Goal: Feedback & Contribution: Leave review/rating

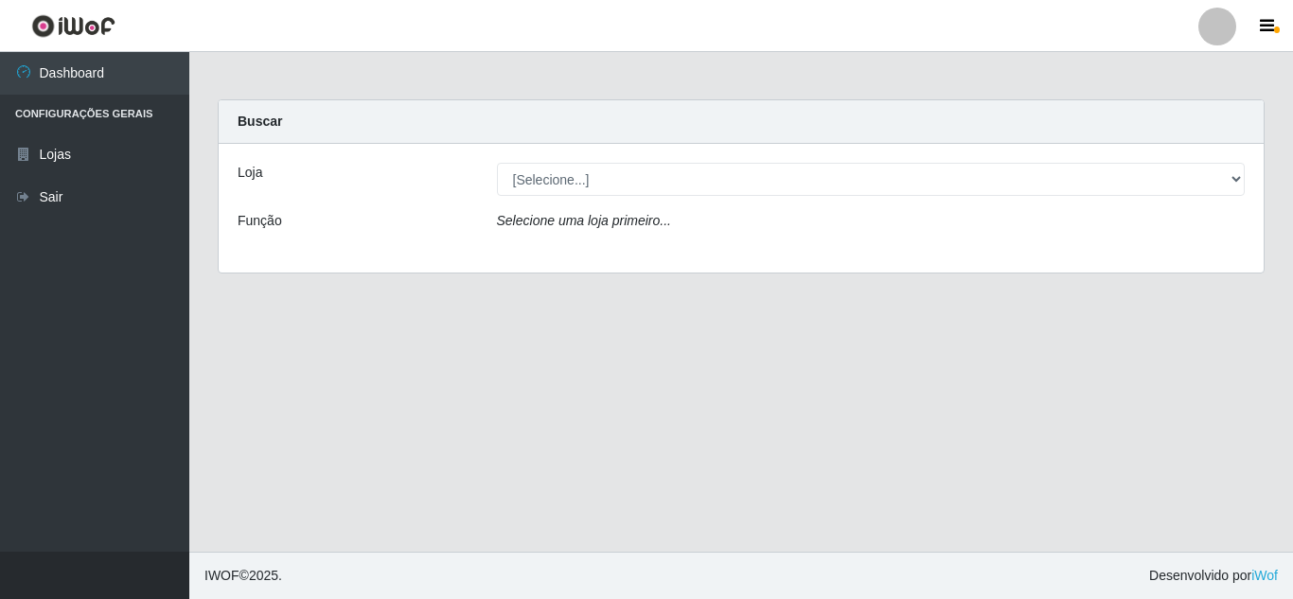
click at [653, 232] on div "Selecione uma loja primeiro..." at bounding box center [871, 224] width 777 height 27
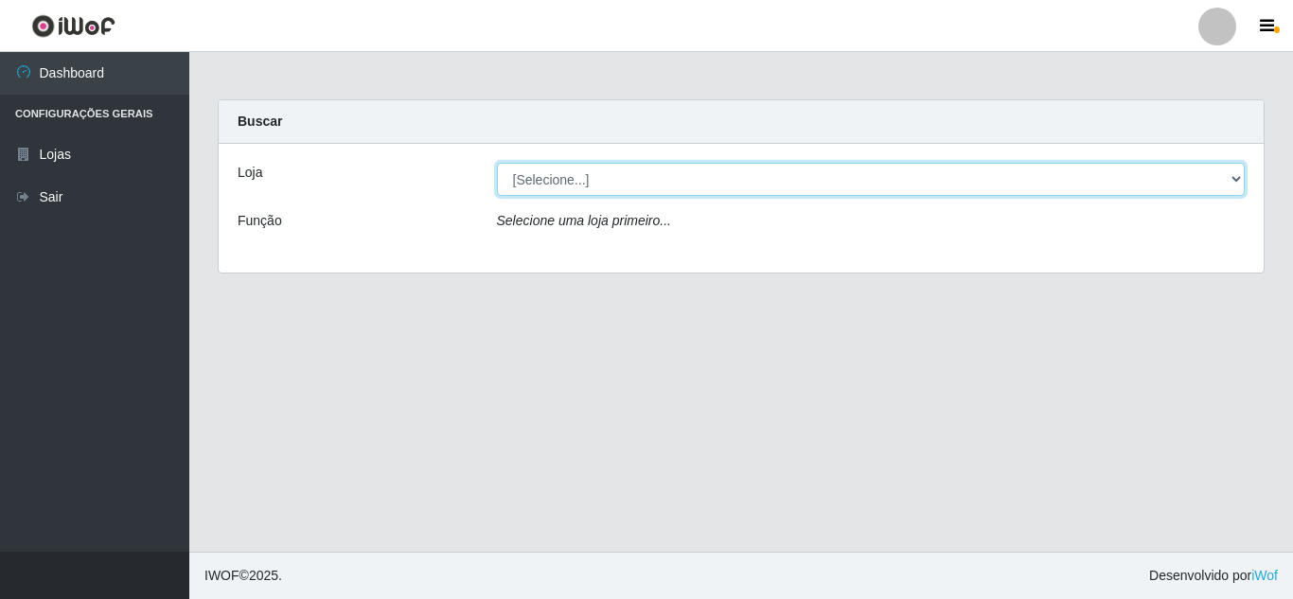
drag, startPoint x: 1240, startPoint y: 173, endPoint x: 1213, endPoint y: 182, distance: 28.7
click at [1240, 173] on select "[Selecione...] Rede Compras Supermercados - LOJA 5" at bounding box center [871, 179] width 748 height 33
select select "397"
click at [497, 163] on select "[Selecione...] Rede Compras Supermercados - LOJA 5" at bounding box center [871, 179] width 748 height 33
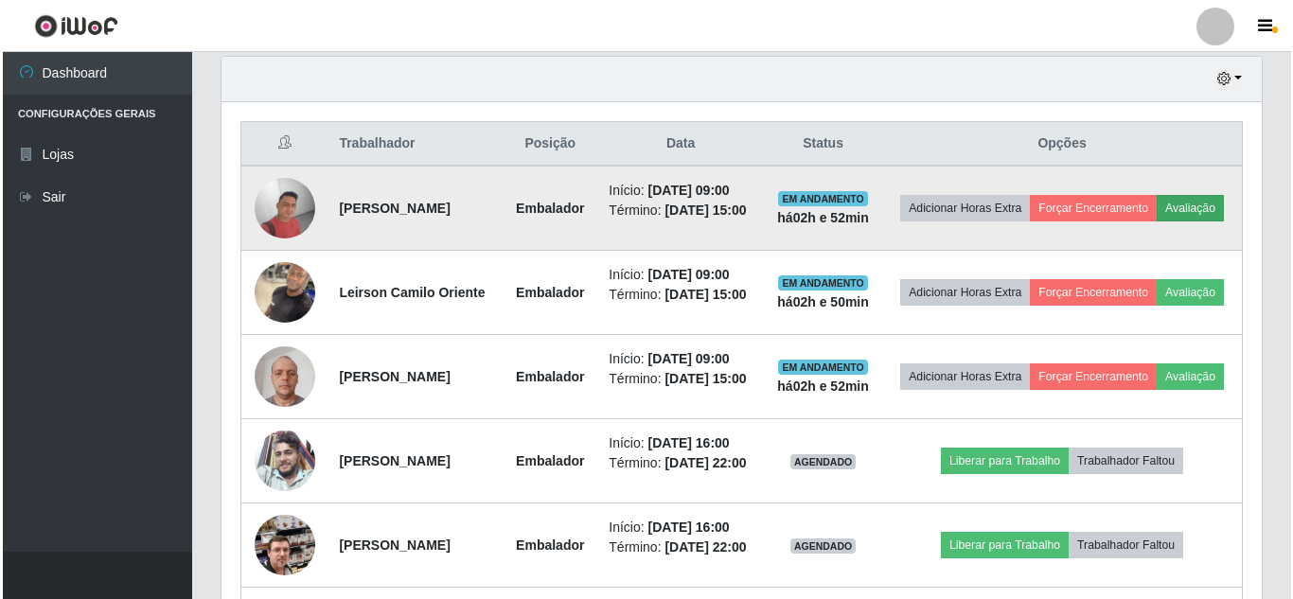
scroll to position [662, 0]
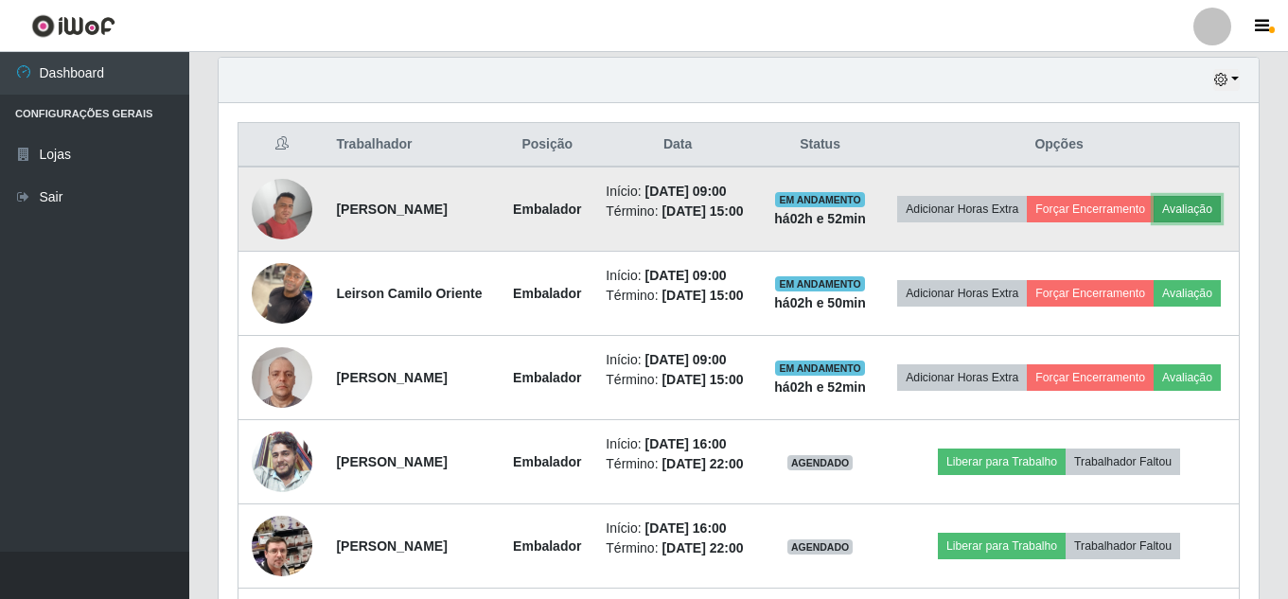
click at [1153, 222] on button "Avaliação" at bounding box center [1186, 209] width 67 height 26
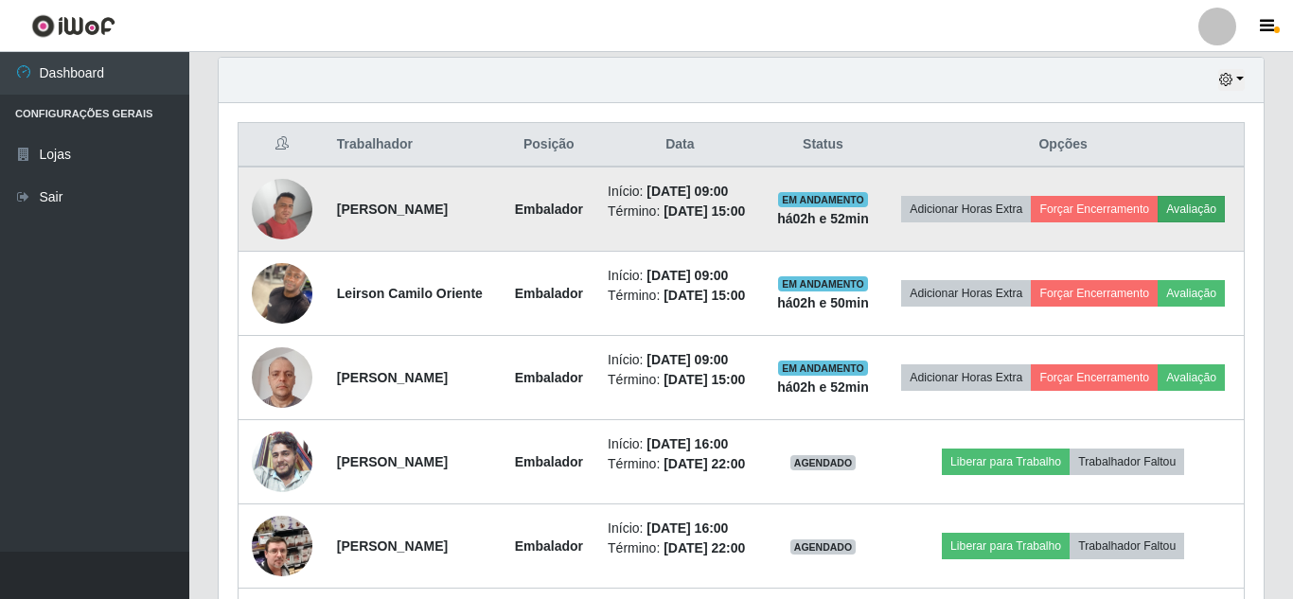
scroll to position [393, 1030]
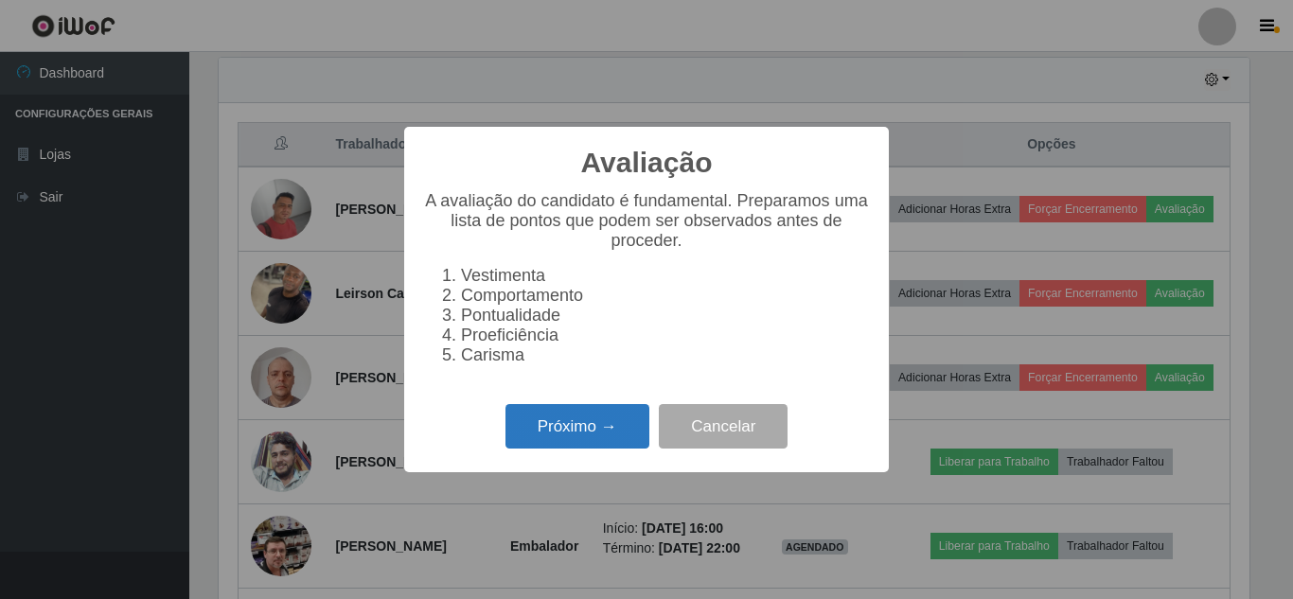
click at [603, 423] on button "Próximo →" at bounding box center [577, 426] width 144 height 44
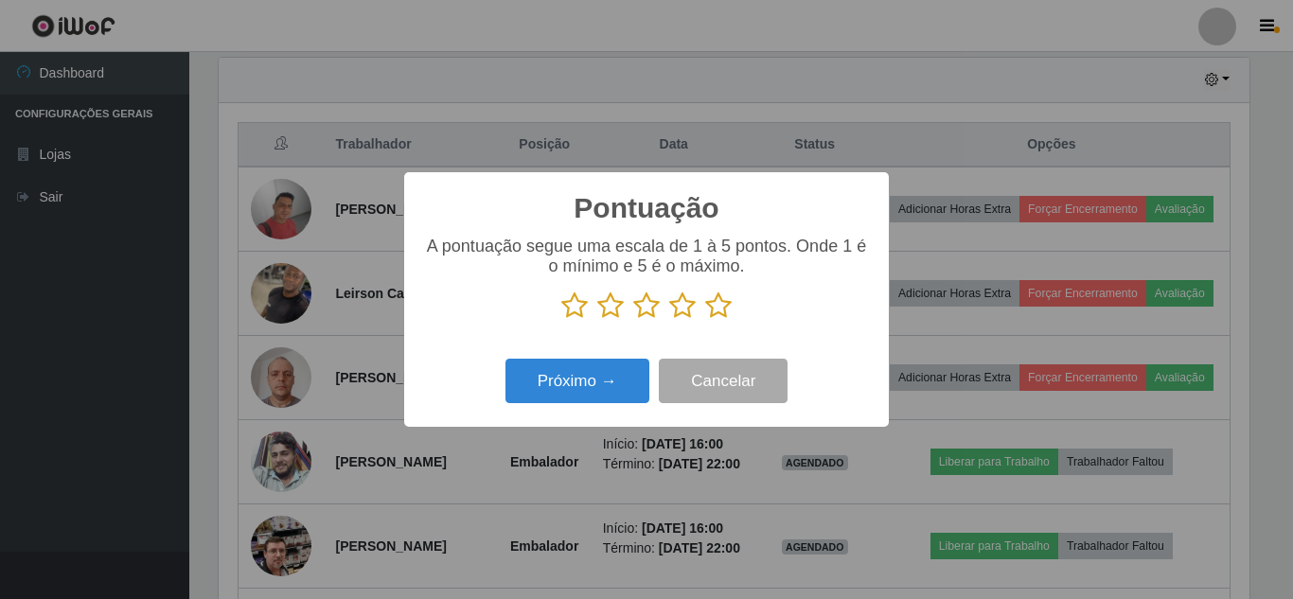
click at [712, 306] on icon at bounding box center [718, 305] width 26 height 28
click at [705, 320] on input "radio" at bounding box center [705, 320] width 0 height 0
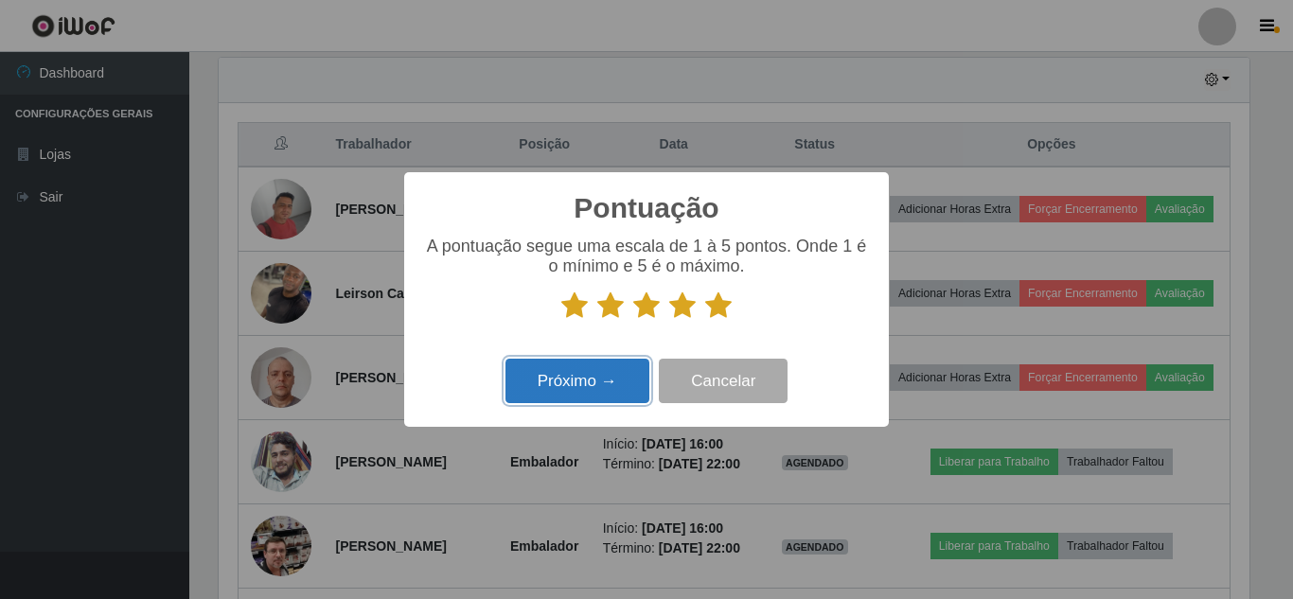
click at [646, 366] on button "Próximo →" at bounding box center [577, 381] width 144 height 44
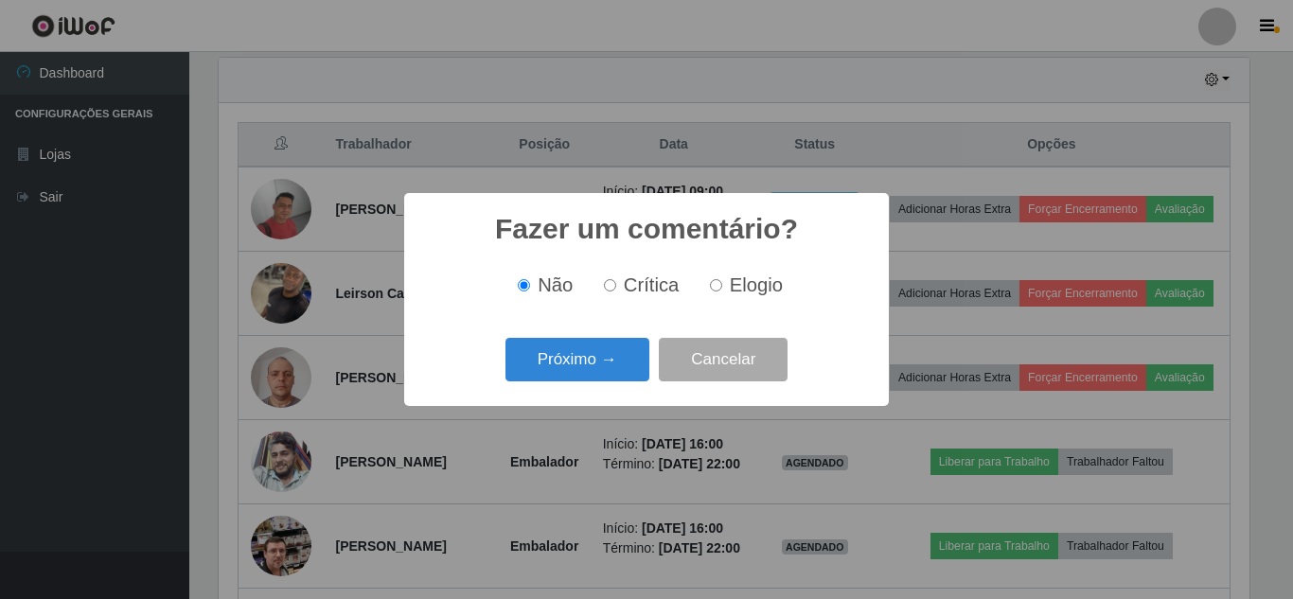
click at [606, 365] on button "Próximo →" at bounding box center [577, 360] width 144 height 44
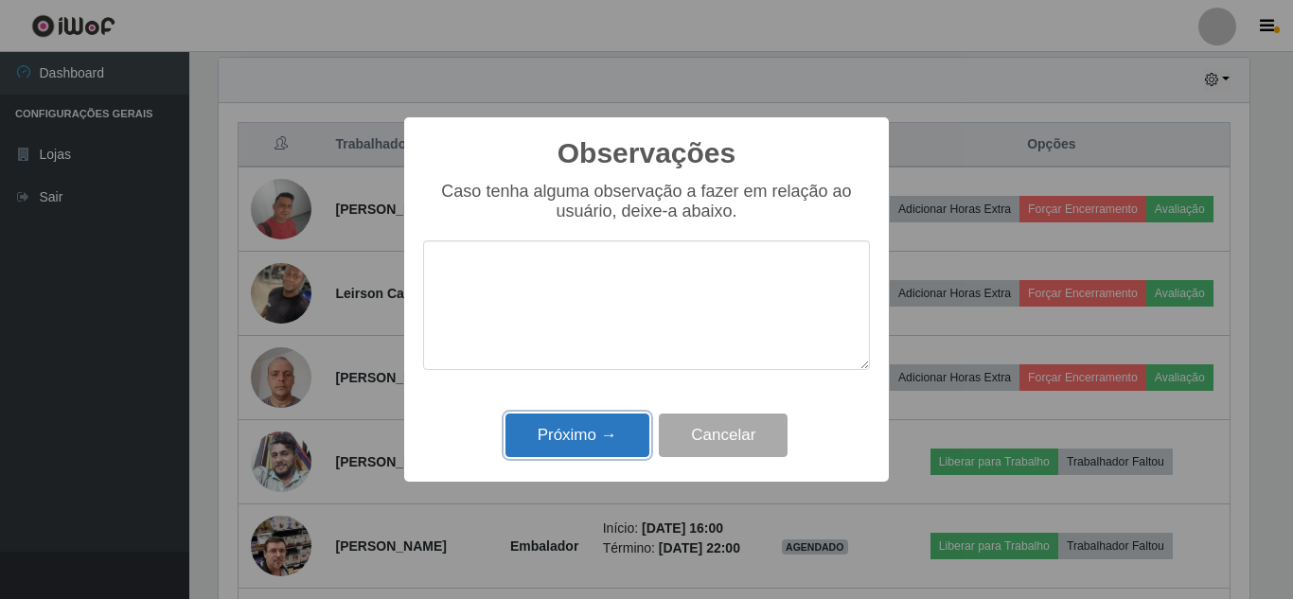
drag, startPoint x: 602, startPoint y: 428, endPoint x: 1094, endPoint y: 353, distance: 497.7
click at [615, 422] on button "Próximo →" at bounding box center [577, 435] width 144 height 44
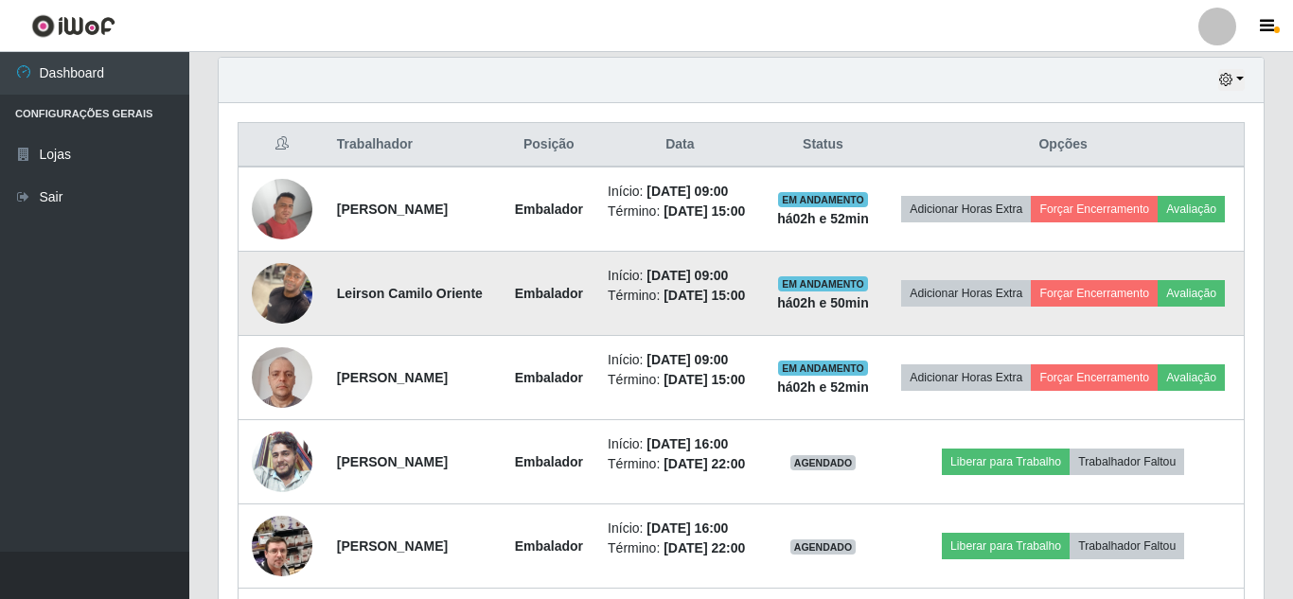
scroll to position [393, 1040]
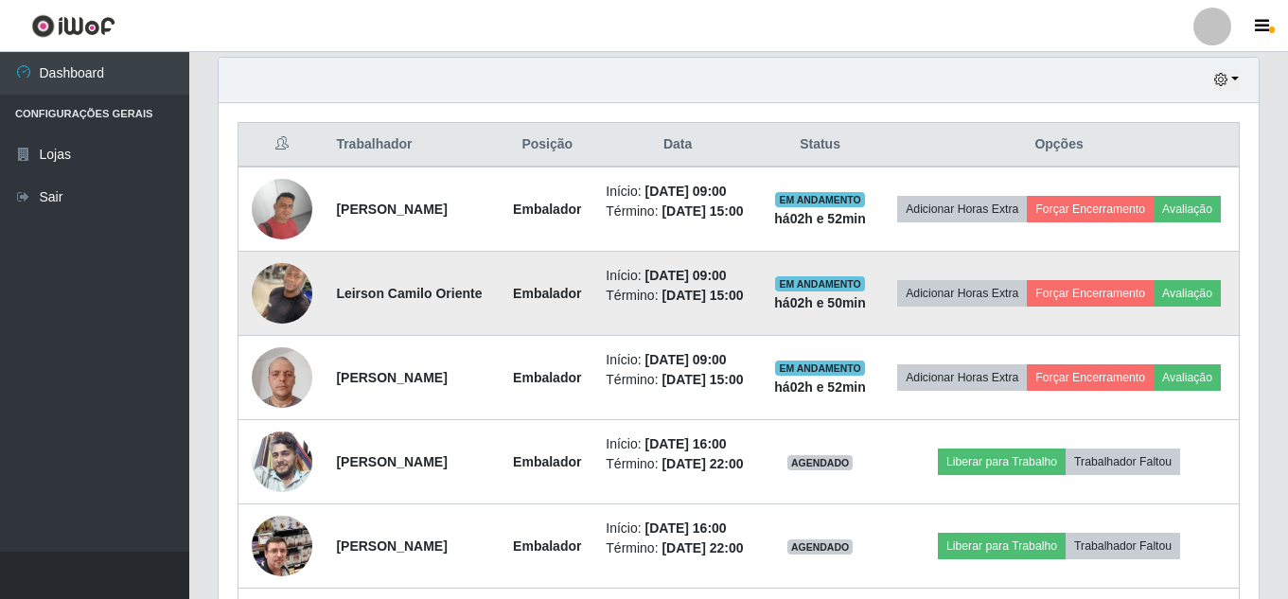
click at [1125, 336] on td "Adicionar Horas Extra Forçar Encerramento Avaliação" at bounding box center [1059, 294] width 360 height 84
click at [1153, 307] on button "Avaliação" at bounding box center [1186, 293] width 67 height 26
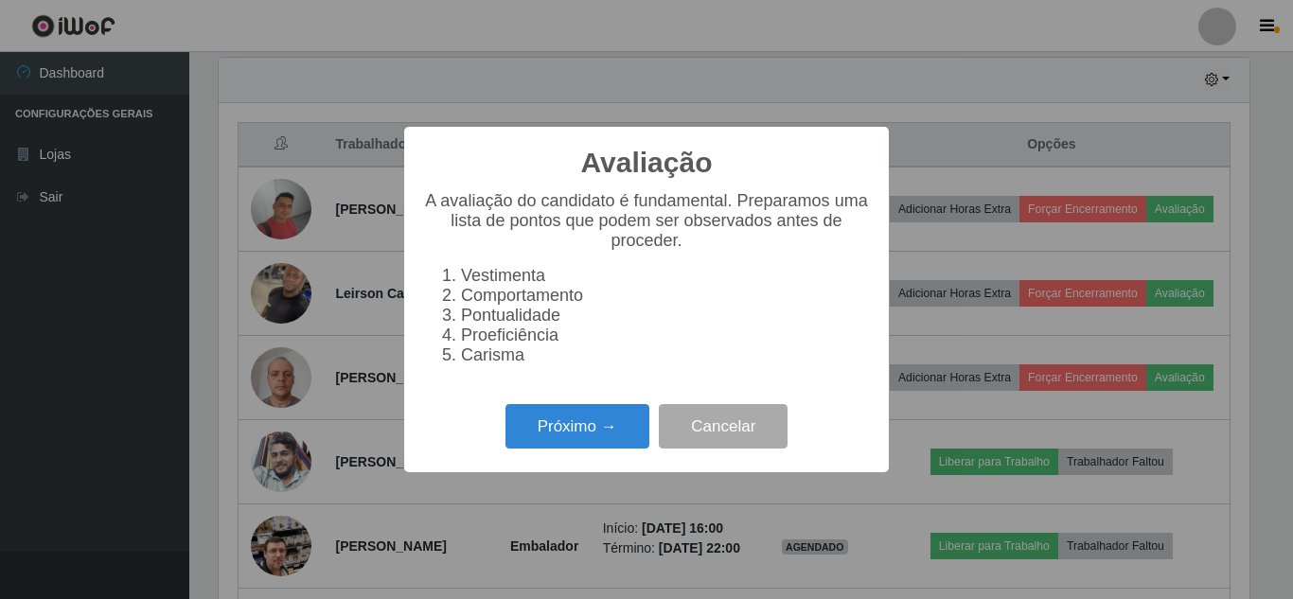
scroll to position [393, 1030]
click at [609, 445] on button "Próximo →" at bounding box center [577, 426] width 144 height 44
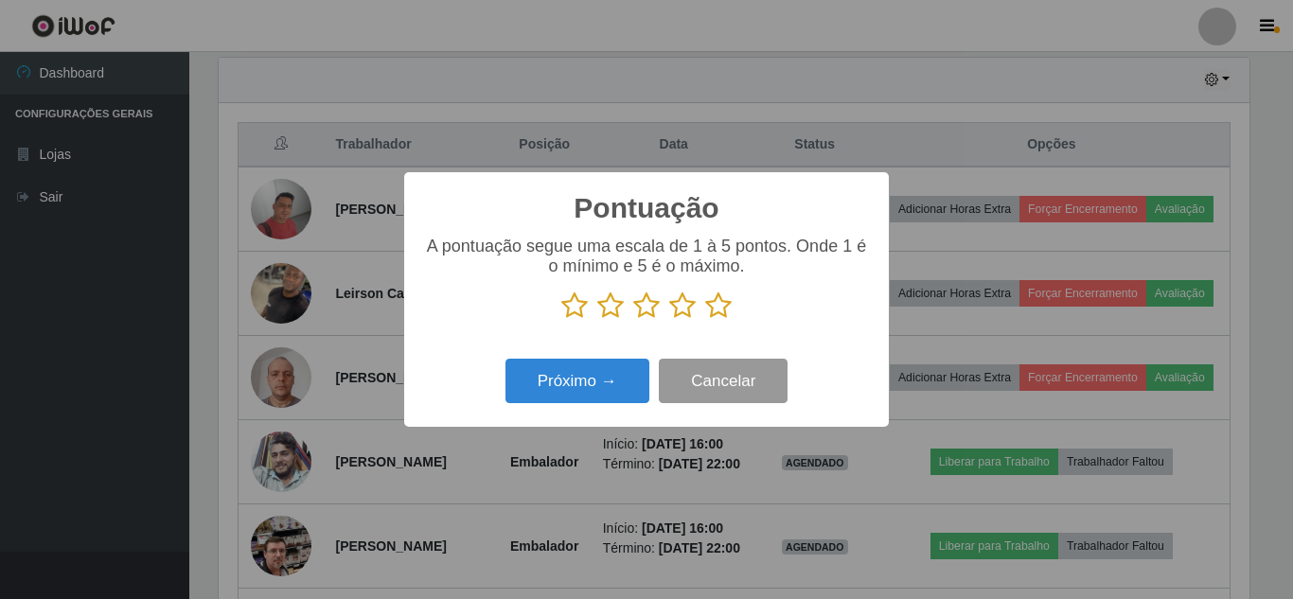
scroll to position [945809, 945171]
click at [714, 297] on icon at bounding box center [718, 305] width 26 height 28
click at [705, 320] on input "radio" at bounding box center [705, 320] width 0 height 0
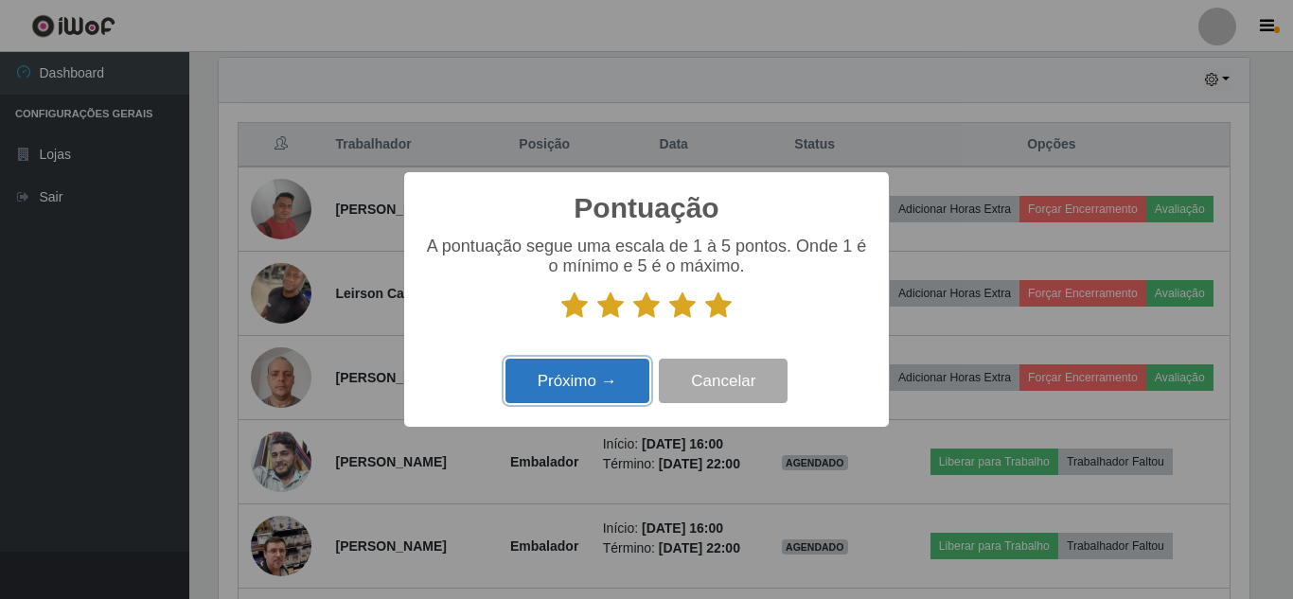
click at [634, 365] on button "Próximo →" at bounding box center [577, 381] width 144 height 44
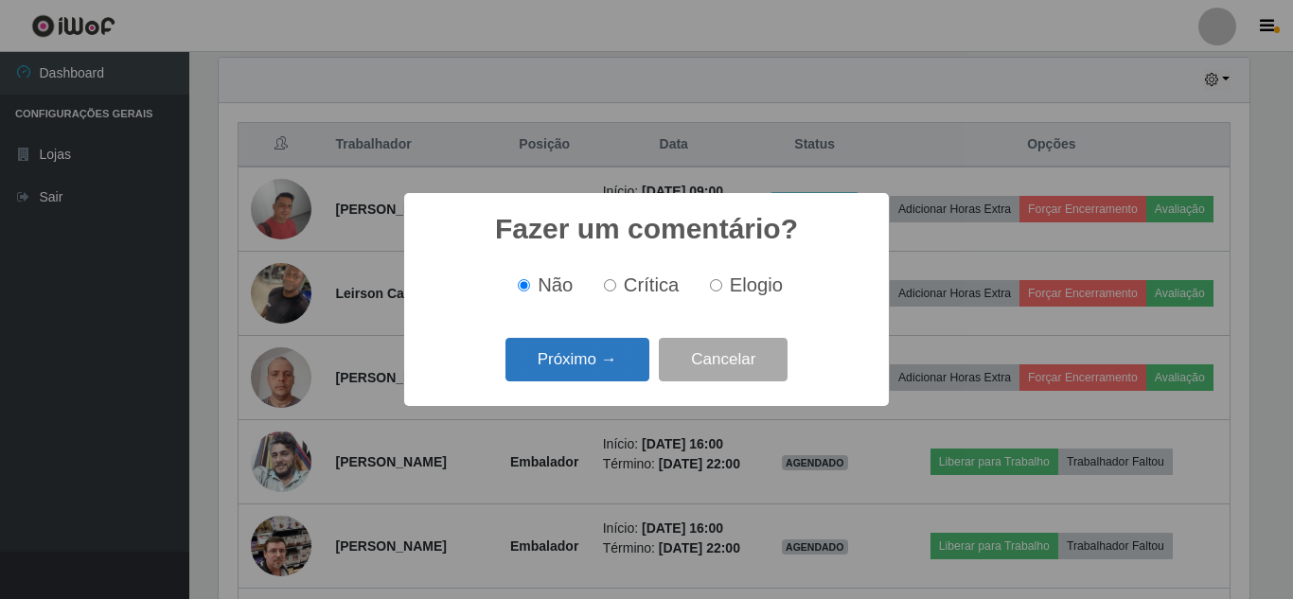
click at [622, 364] on button "Próximo →" at bounding box center [577, 360] width 144 height 44
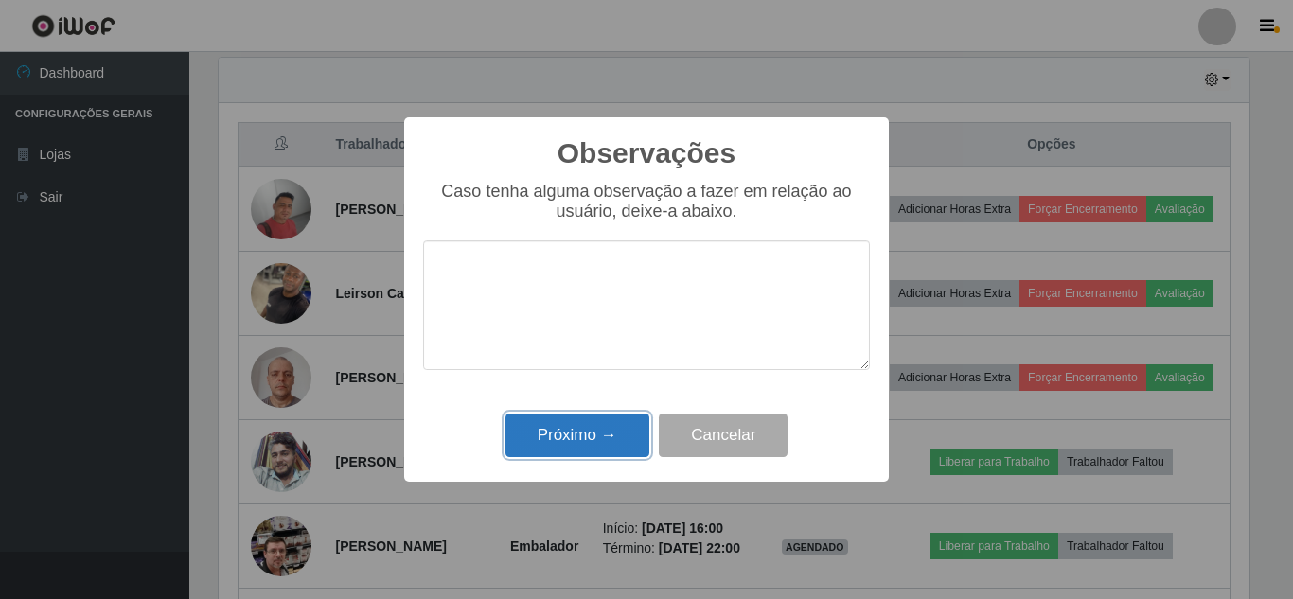
drag, startPoint x: 601, startPoint y: 433, endPoint x: 1043, endPoint y: 368, distance: 446.7
click at [609, 433] on button "Próximo →" at bounding box center [577, 435] width 144 height 44
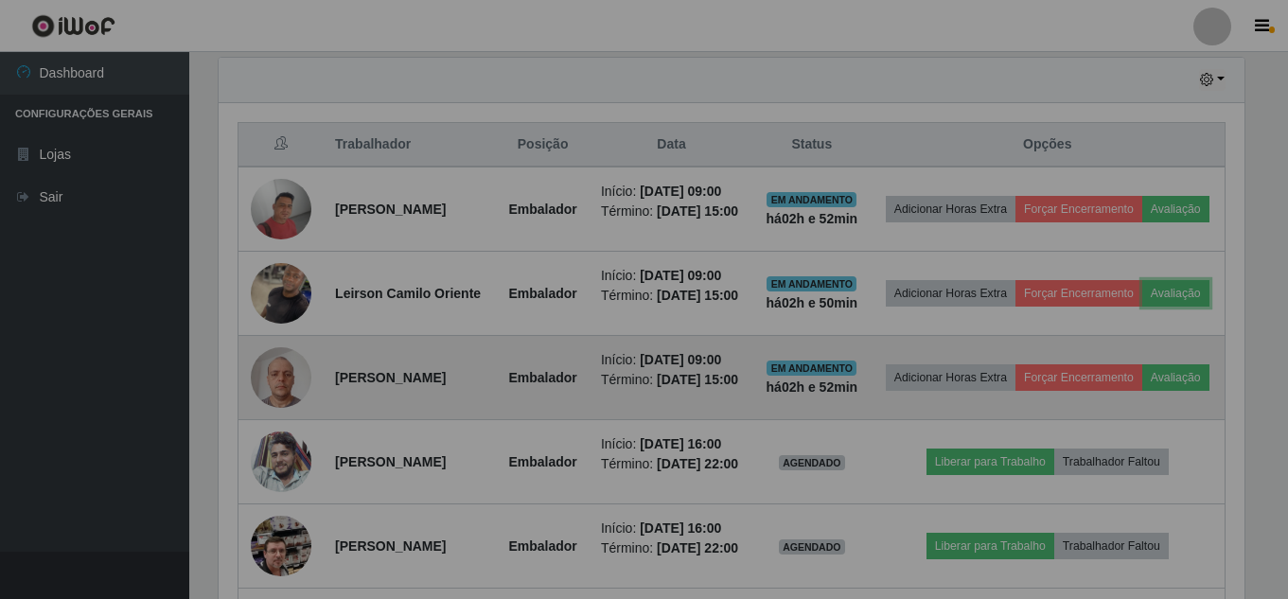
scroll to position [393, 1040]
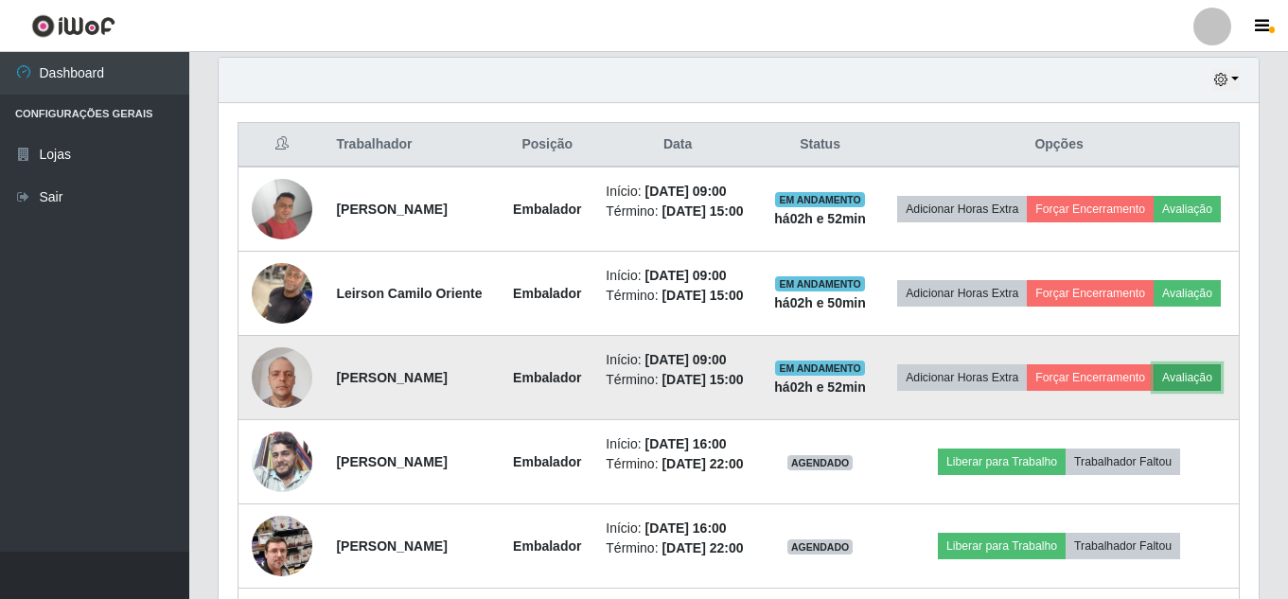
click at [1153, 391] on button "Avaliação" at bounding box center [1186, 377] width 67 height 26
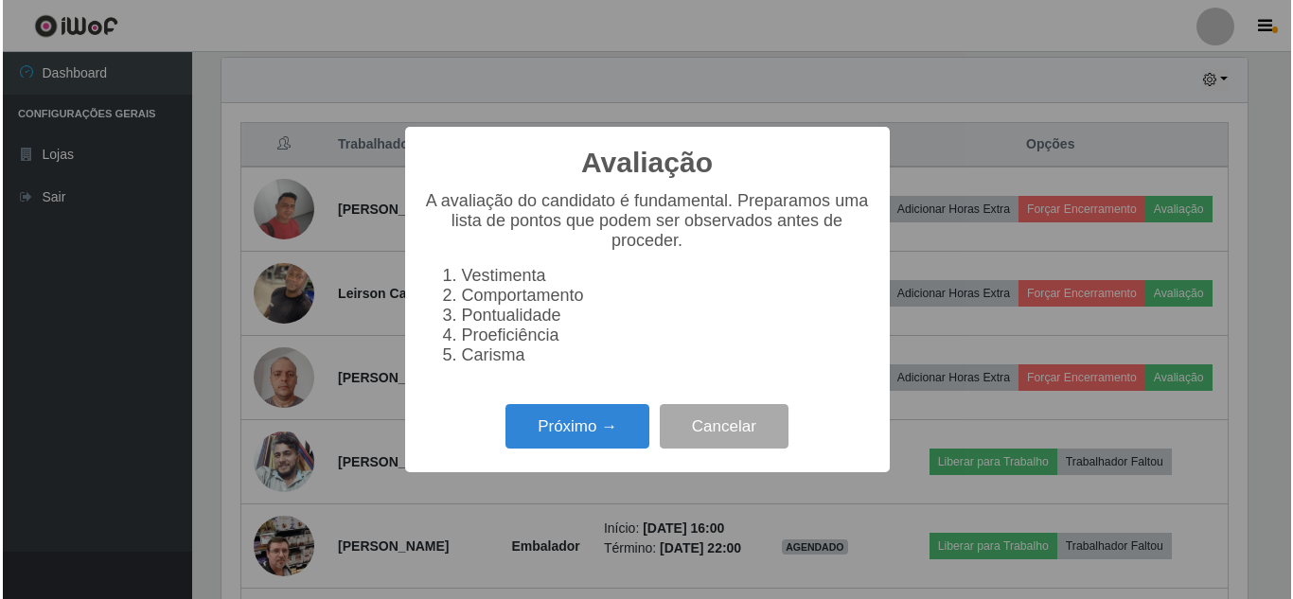
scroll to position [393, 1030]
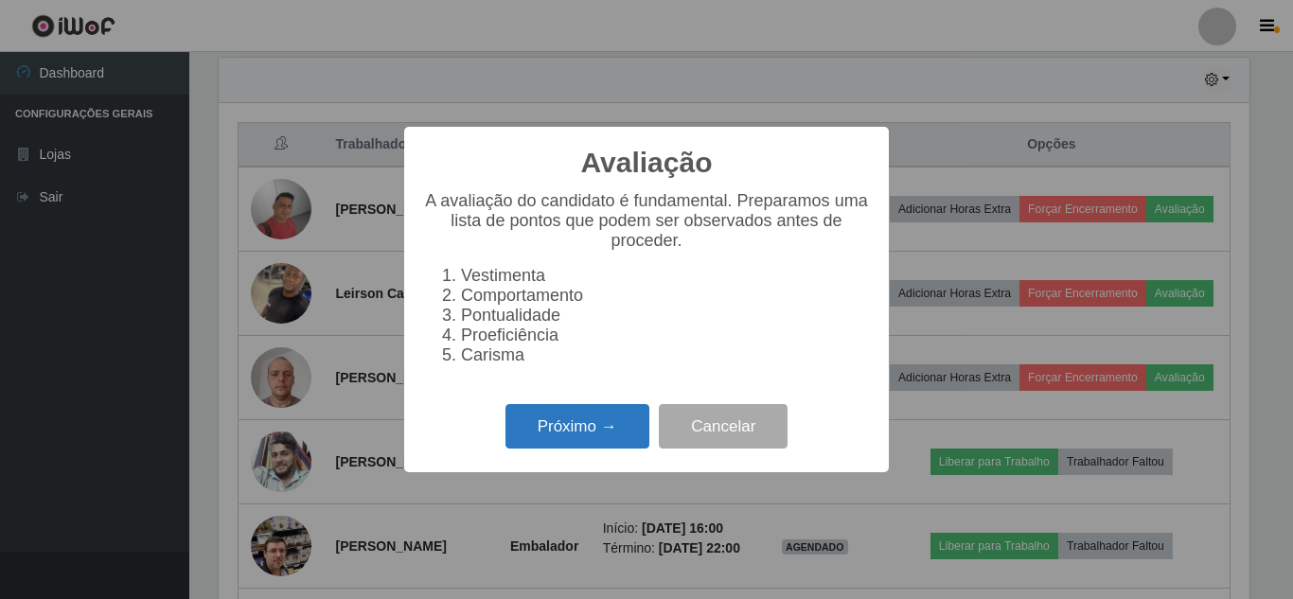
click at [539, 436] on button "Próximo →" at bounding box center [577, 426] width 144 height 44
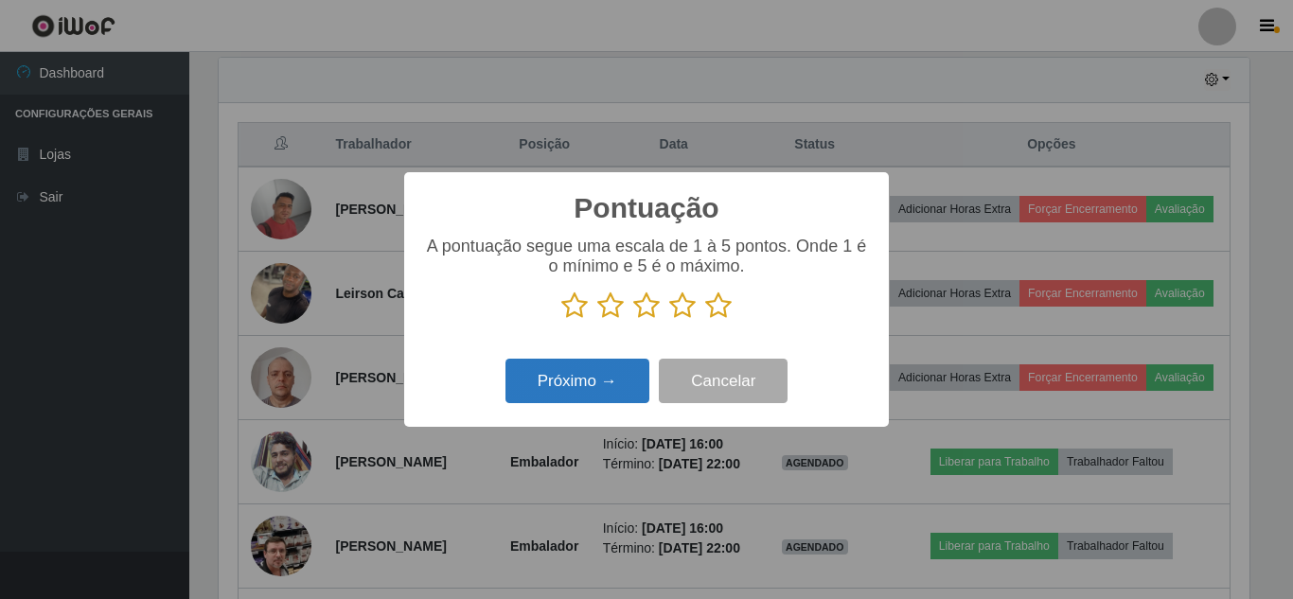
drag, startPoint x: 719, startPoint y: 306, endPoint x: 593, endPoint y: 377, distance: 144.5
click at [720, 306] on icon at bounding box center [718, 305] width 26 height 28
click at [705, 320] on input "radio" at bounding box center [705, 320] width 0 height 0
click at [595, 378] on button "Próximo →" at bounding box center [577, 381] width 144 height 44
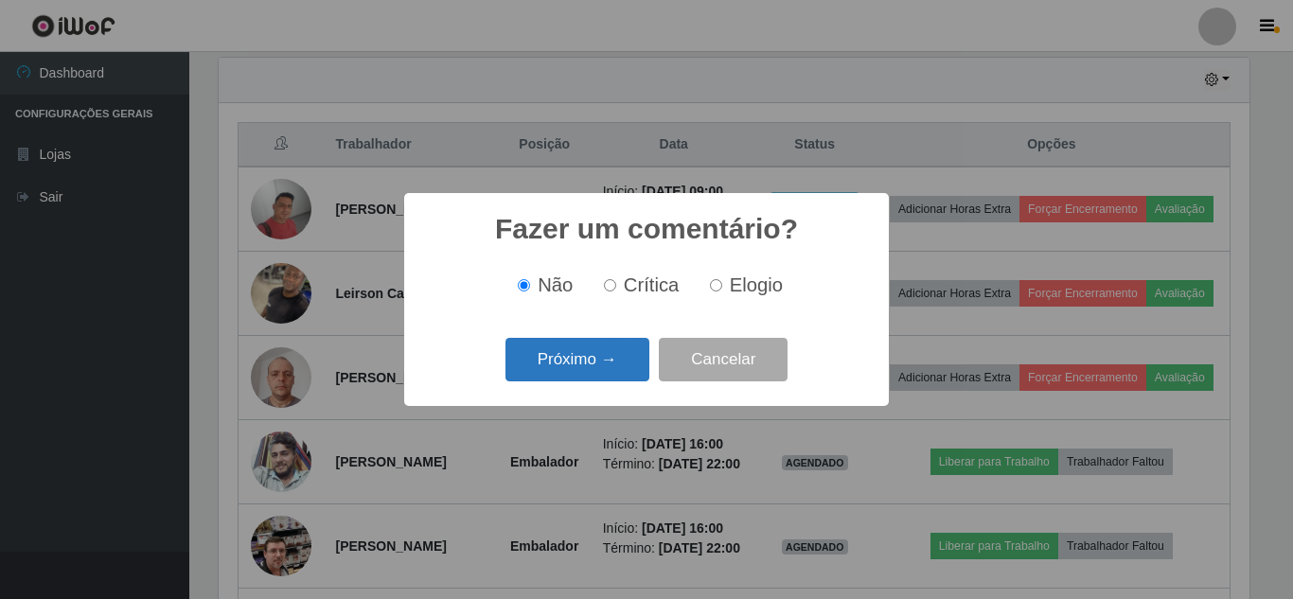
click at [603, 372] on button "Próximo →" at bounding box center [577, 360] width 144 height 44
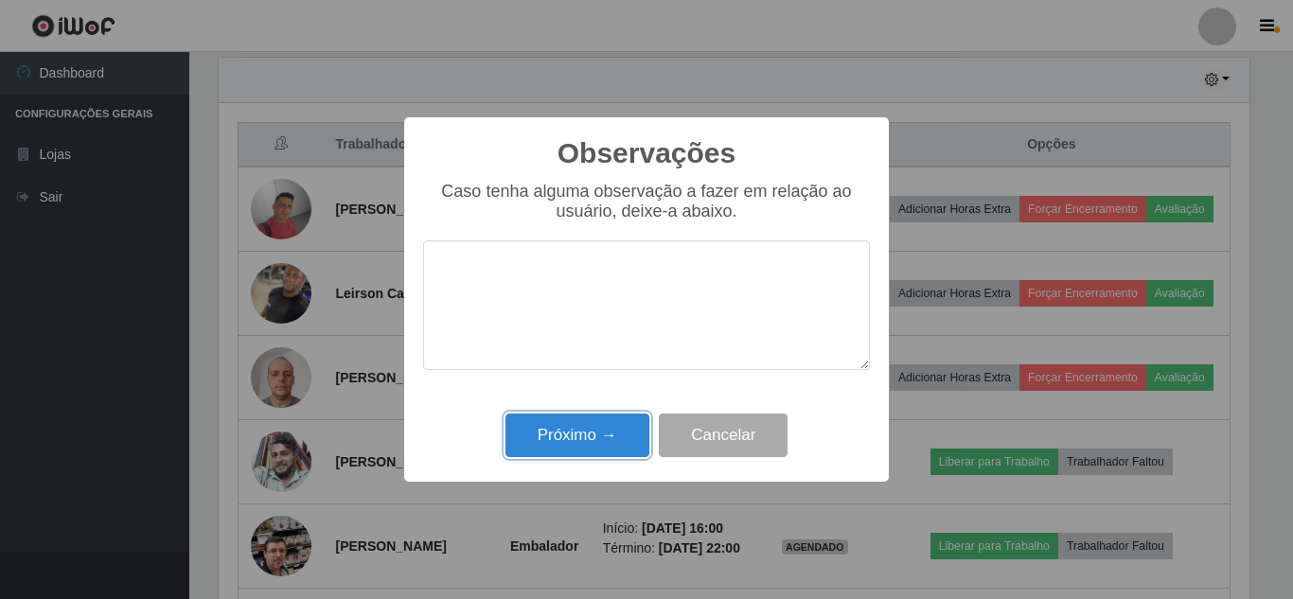
drag, startPoint x: 604, startPoint y: 452, endPoint x: 648, endPoint y: 433, distance: 48.3
click at [610, 447] on button "Próximo →" at bounding box center [577, 435] width 144 height 44
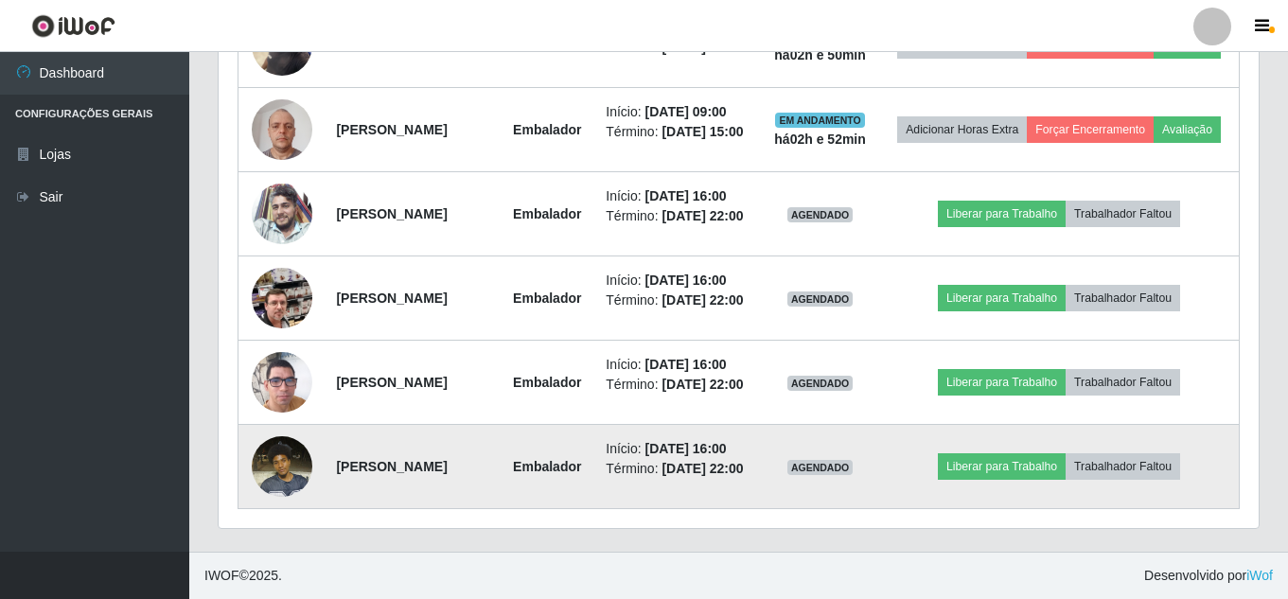
scroll to position [1010, 0]
